Goal: Transaction & Acquisition: Purchase product/service

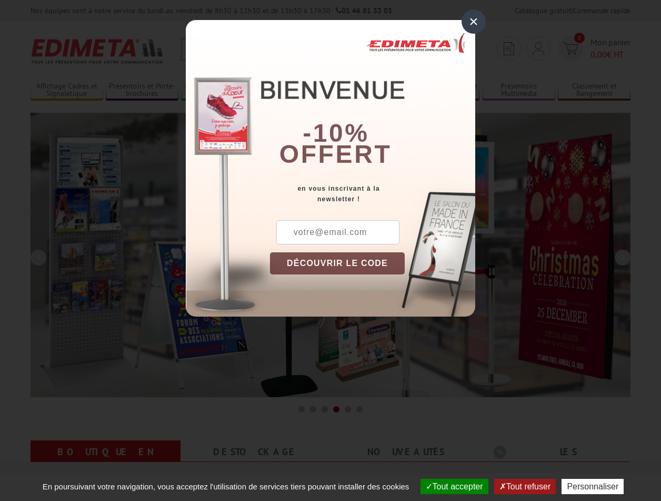
click at [450, 486] on button "Tout accepter" at bounding box center [455, 486] width 68 height 15
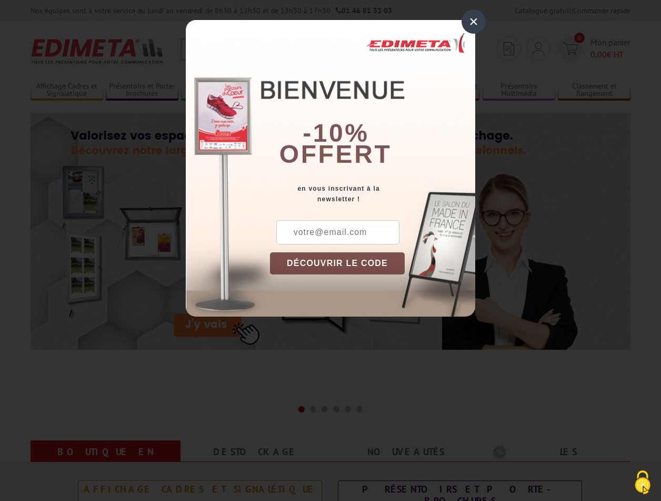
click at [474, 21] on div "×" at bounding box center [474, 21] width 24 height 24
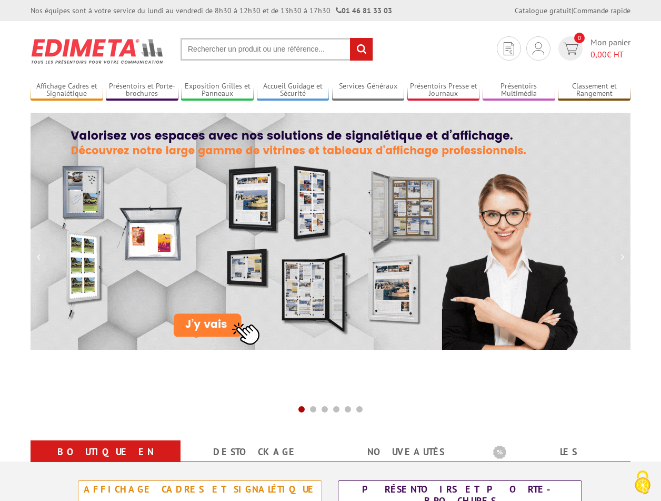
click at [0, 0] on div "Nos équipes sont à votre service du [DATE] au [DATE] de 8h30 à 12h30 et de 13h3…" at bounding box center [330, 10] width 661 height 21
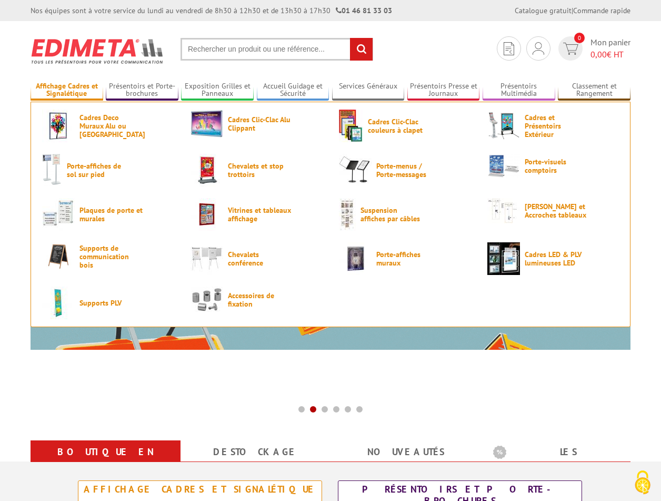
click at [66, 90] on link "Affichage Cadres et Signalétique" at bounding box center [67, 90] width 73 height 17
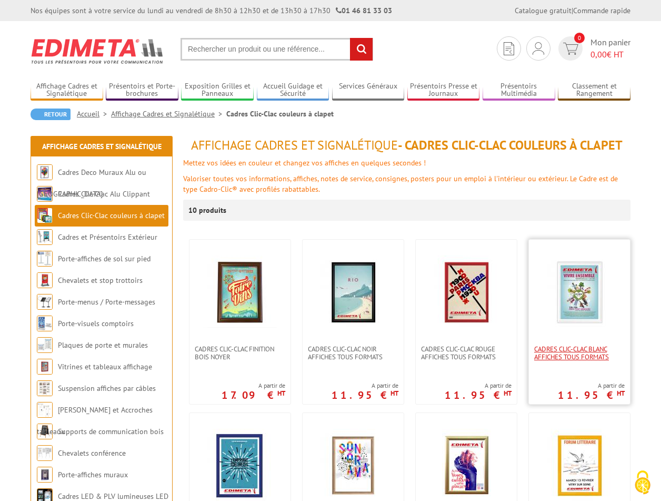
click at [580, 353] on span "Cadres clic-clac blanc affiches tous formats" at bounding box center [579, 353] width 91 height 16
